Goal: Task Accomplishment & Management: Use online tool/utility

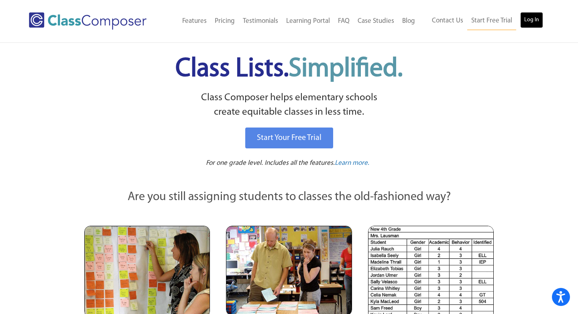
click at [528, 16] on link "Log In" at bounding box center [531, 20] width 23 height 16
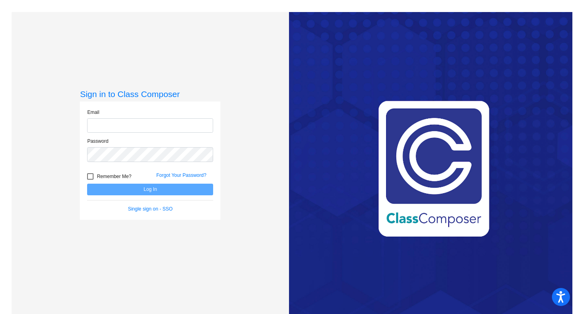
type input "[PERSON_NAME][EMAIL_ADDRESS][PERSON_NAME][DOMAIN_NAME]"
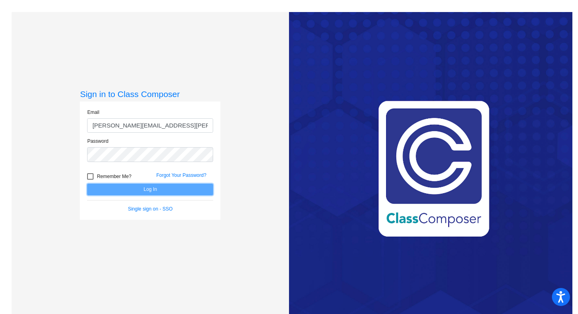
click at [149, 191] on button "Log In" at bounding box center [150, 190] width 126 height 12
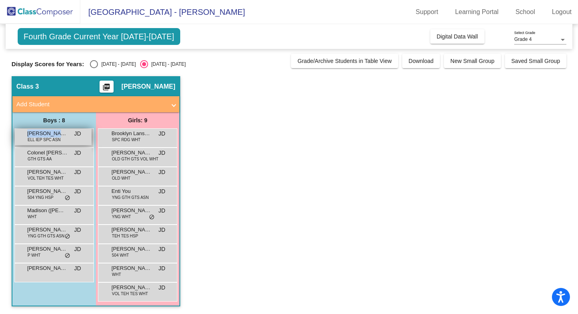
drag, startPoint x: 57, startPoint y: 134, endPoint x: 27, endPoint y: 134, distance: 29.7
click at [27, 134] on span "[PERSON_NAME]" at bounding box center [47, 134] width 40 height 8
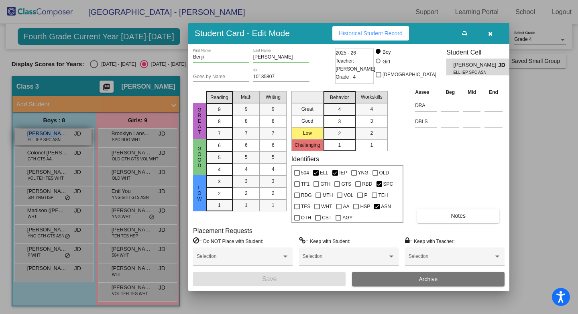
copy span "[PERSON_NAME]"
click at [492, 39] on button "button" at bounding box center [490, 33] width 26 height 14
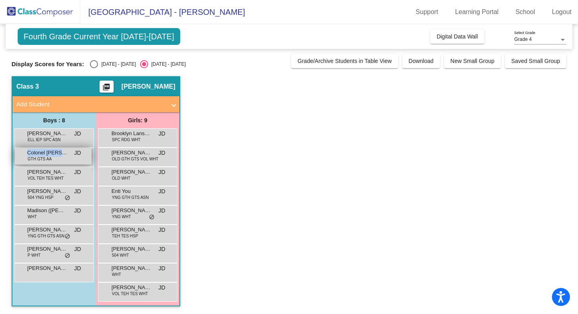
drag, startPoint x: 67, startPoint y: 150, endPoint x: 64, endPoint y: 153, distance: 4.8
click at [64, 153] on div "Colonel [PERSON_NAME] GTH GTS AA JD lock do_not_disturb_alt" at bounding box center [53, 156] width 77 height 16
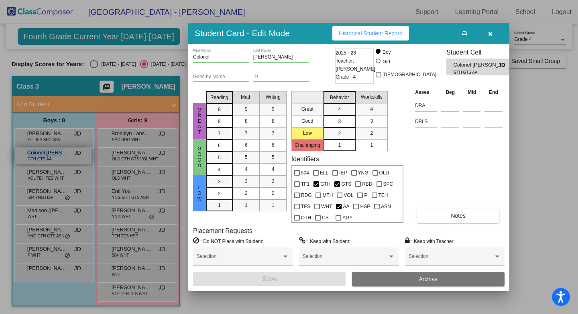
copy span "Colonel [PERSON_NAME]"
click at [491, 34] on icon "button" at bounding box center [490, 34] width 4 height 6
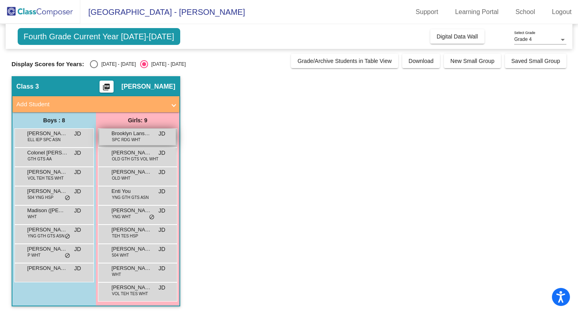
click at [150, 137] on span "Brooklyn Lansbery" at bounding box center [132, 134] width 40 height 8
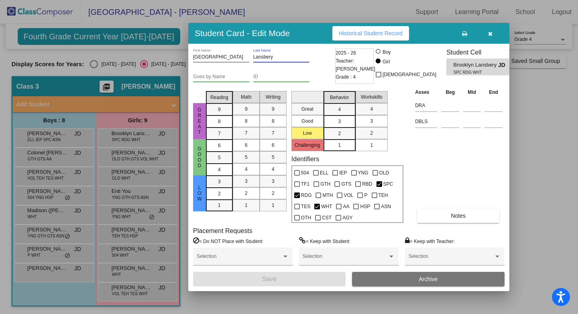
drag, startPoint x: 284, startPoint y: 55, endPoint x: 196, endPoint y: 55, distance: 87.9
click at [196, 55] on div "Brooklyn First Name [PERSON_NAME] Last Name" at bounding box center [263, 59] width 140 height 20
click at [106, 134] on div at bounding box center [289, 157] width 578 height 314
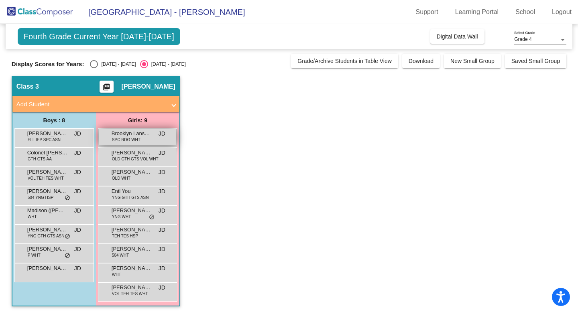
drag, startPoint x: 110, startPoint y: 134, endPoint x: 153, endPoint y: 135, distance: 42.6
click at [153, 135] on div "Brooklyn Lansbery SPC RDG WHT JD lock do_not_disturb_alt" at bounding box center [137, 137] width 77 height 16
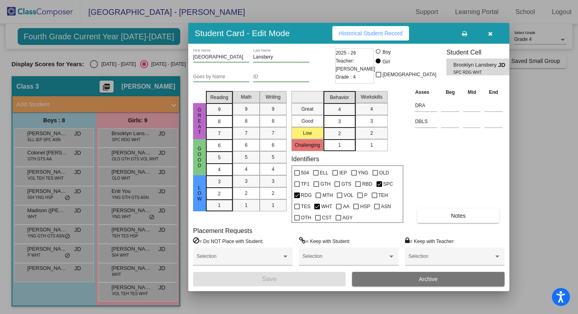
click at [489, 36] on icon "button" at bounding box center [490, 34] width 4 height 6
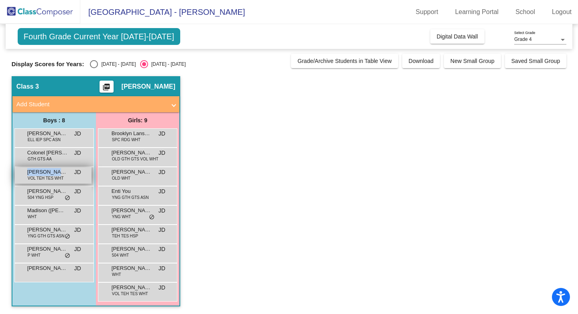
drag, startPoint x: 63, startPoint y: 173, endPoint x: 24, endPoint y: 170, distance: 38.3
click at [24, 170] on div "[PERSON_NAME] VOL TEH TES WHT JD lock do_not_disturb_alt" at bounding box center [53, 175] width 77 height 16
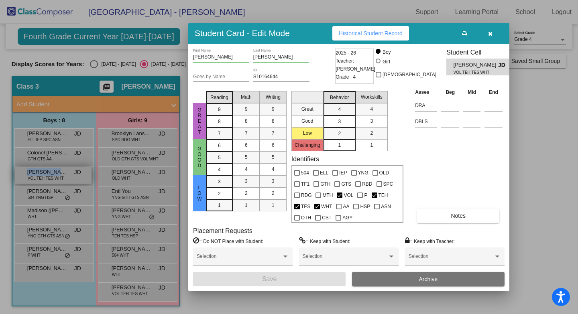
copy span "[PERSON_NAME]"
click at [489, 37] on button "button" at bounding box center [490, 33] width 26 height 14
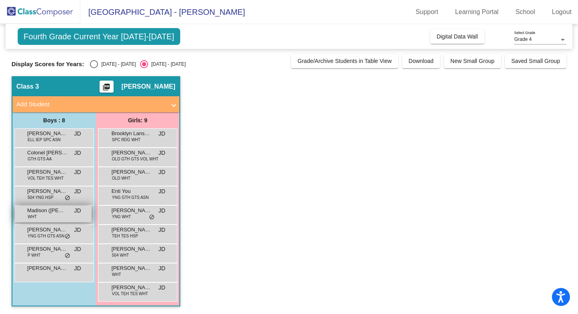
click at [25, 213] on div "[PERSON_NAME] ([PERSON_NAME]) [PERSON_NAME] WHT JD lock do_not_disturb_alt" at bounding box center [53, 214] width 77 height 16
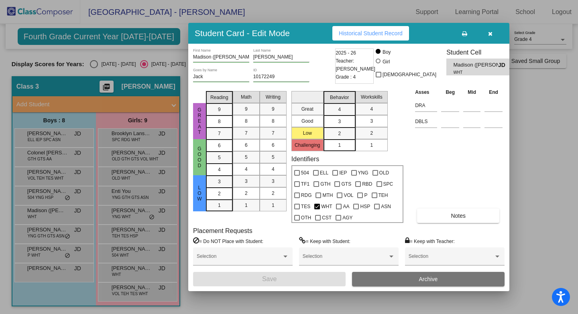
click at [492, 33] on icon "button" at bounding box center [490, 34] width 4 height 6
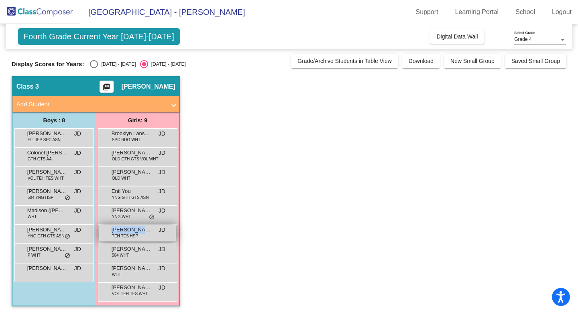
drag, startPoint x: 148, startPoint y: 229, endPoint x: 115, endPoint y: 230, distance: 33.3
click at [115, 230] on span "[PERSON_NAME]" at bounding box center [132, 230] width 40 height 8
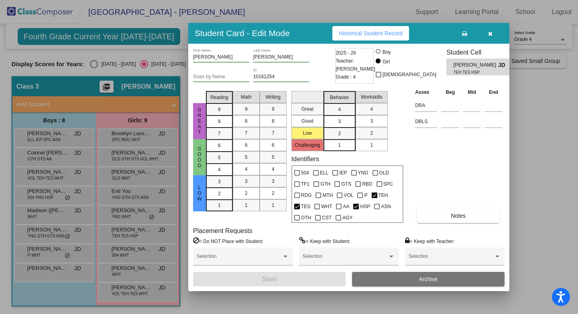
click at [213, 302] on div at bounding box center [289, 157] width 578 height 314
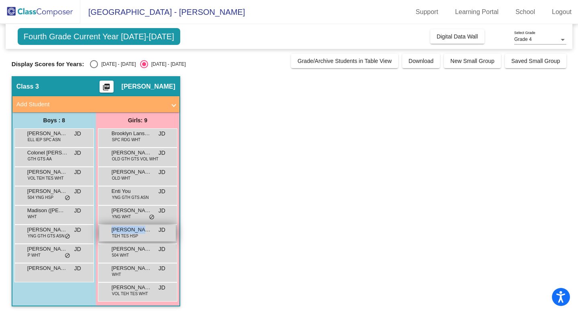
drag, startPoint x: 151, startPoint y: 228, endPoint x: 105, endPoint y: 226, distance: 45.8
click at [105, 226] on div "[PERSON_NAME] TEH TES HSP JD lock do_not_disturb_alt" at bounding box center [137, 233] width 77 height 16
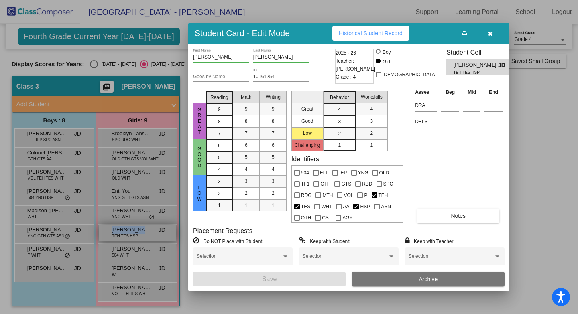
copy span "[PERSON_NAME]"
click at [492, 37] on button "button" at bounding box center [490, 33] width 26 height 14
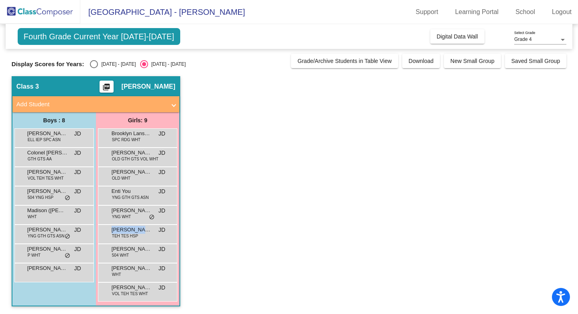
scroll to position [0, 0]
click at [131, 254] on div "[PERSON_NAME] 504 WHT JD lock do_not_disturb_alt" at bounding box center [137, 252] width 77 height 16
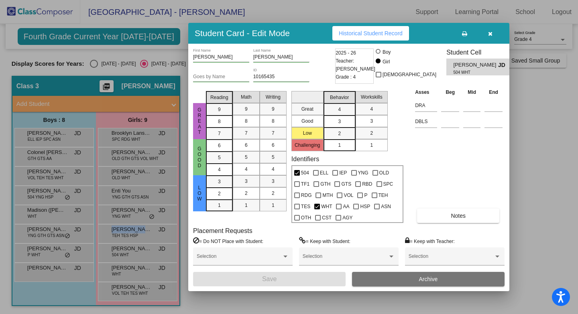
click at [492, 36] on button "button" at bounding box center [490, 33] width 26 height 14
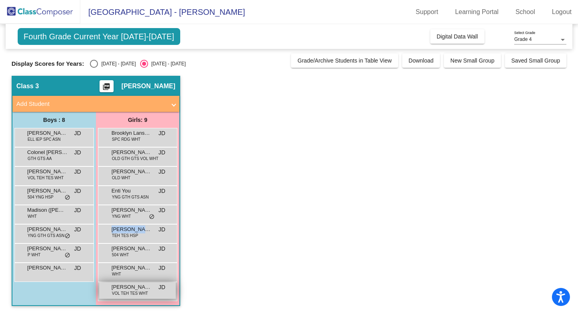
click at [120, 294] on span "VOL TEH TES WHT" at bounding box center [130, 294] width 36 height 6
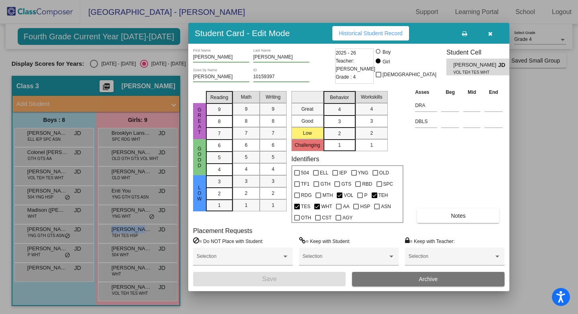
click at [490, 36] on icon "button" at bounding box center [490, 34] width 4 height 6
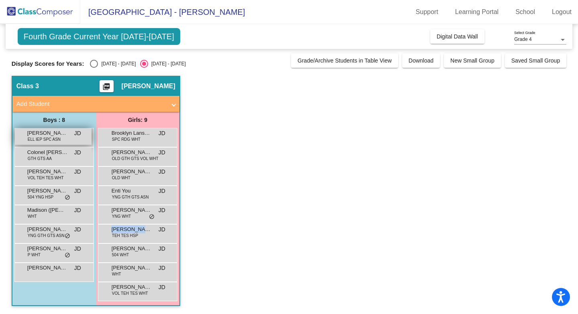
click at [53, 145] on div "[PERSON_NAME] ELL IEP SPC ASN JD lock do_not_disturb_alt" at bounding box center [53, 137] width 77 height 16
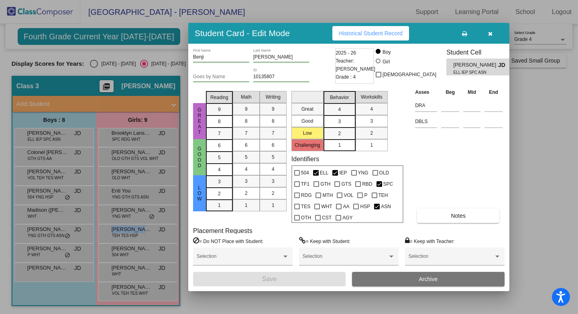
click at [490, 36] on icon "button" at bounding box center [490, 34] width 4 height 6
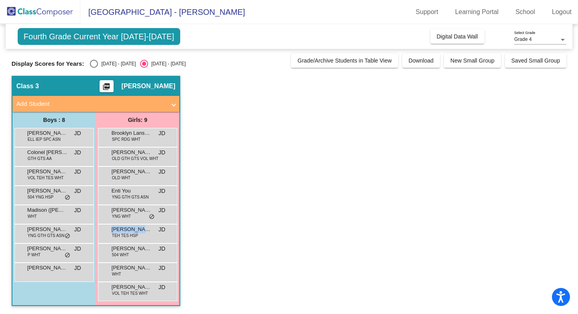
click at [126, 241] on div "[PERSON_NAME] TEH TES HSP JD lock do_not_disturb_alt" at bounding box center [138, 233] width 80 height 19
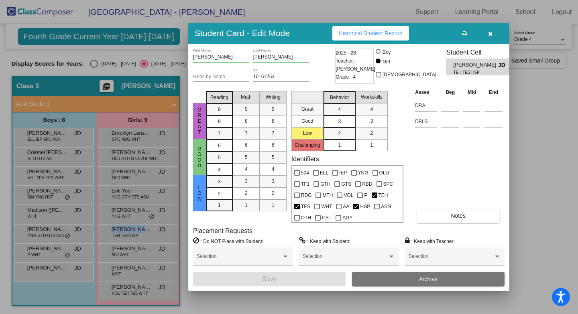
click at [493, 32] on button "button" at bounding box center [490, 33] width 26 height 14
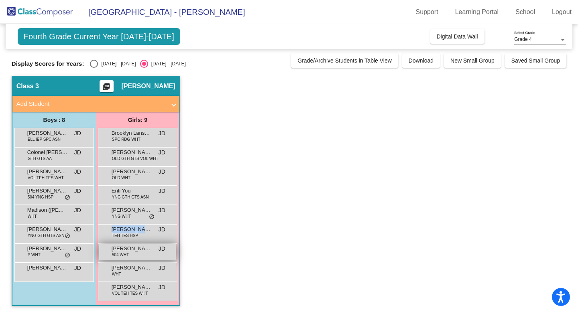
click at [122, 255] on span "504 WHT" at bounding box center [120, 255] width 17 height 6
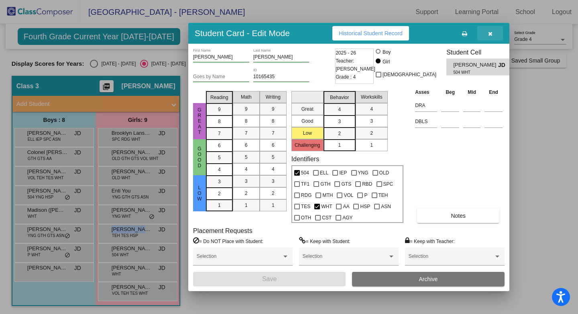
click at [488, 38] on button "button" at bounding box center [490, 33] width 26 height 14
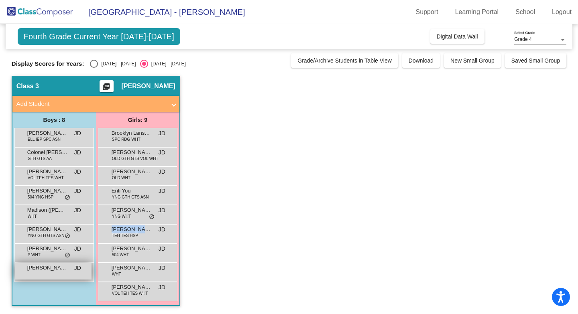
scroll to position [0, 0]
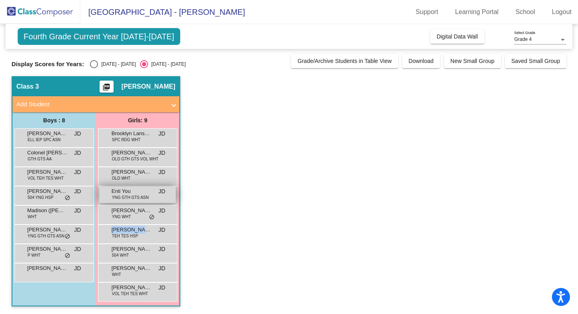
click at [135, 191] on span "Enti You" at bounding box center [132, 192] width 40 height 8
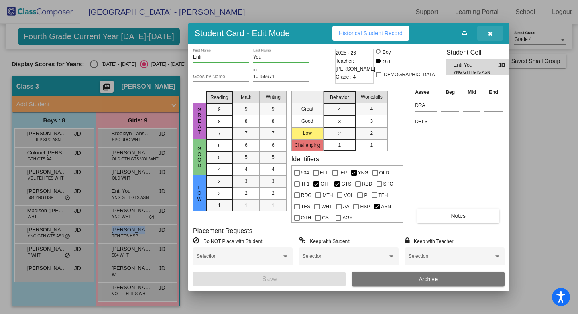
click at [494, 32] on button "button" at bounding box center [490, 33] width 26 height 14
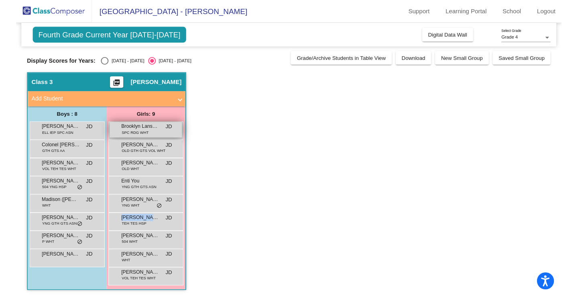
scroll to position [0, 0]
